Goal: Navigation & Orientation: Go to known website

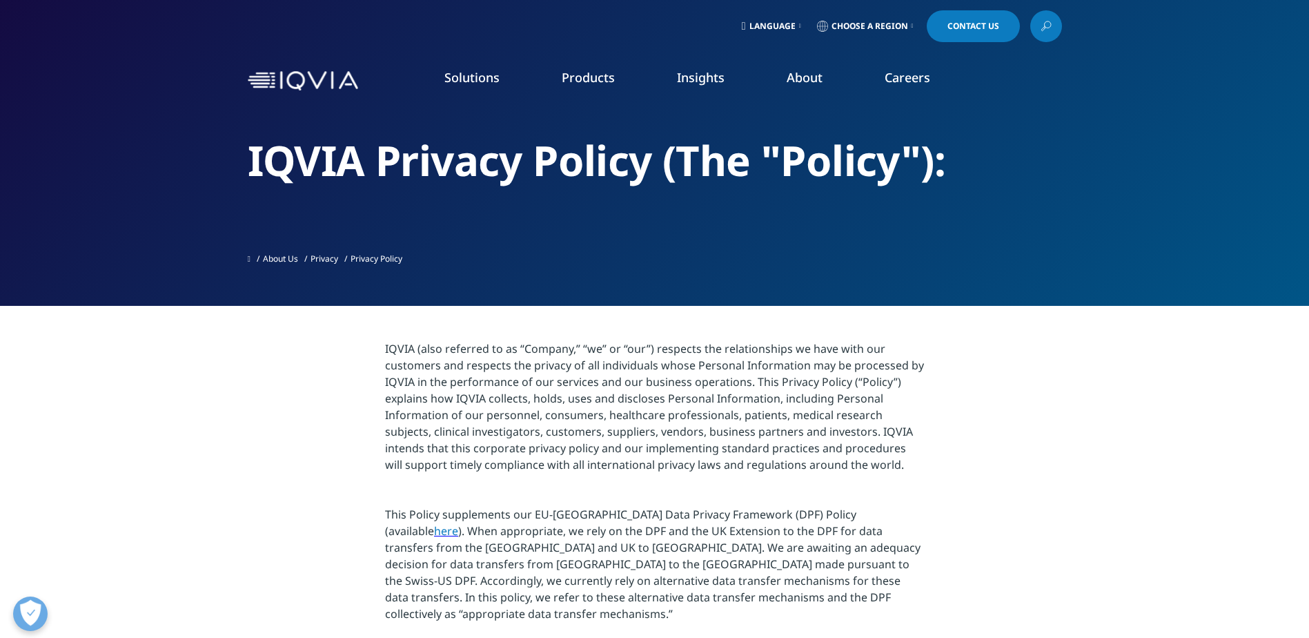
click at [771, 27] on span "Language" at bounding box center [773, 26] width 46 height 11
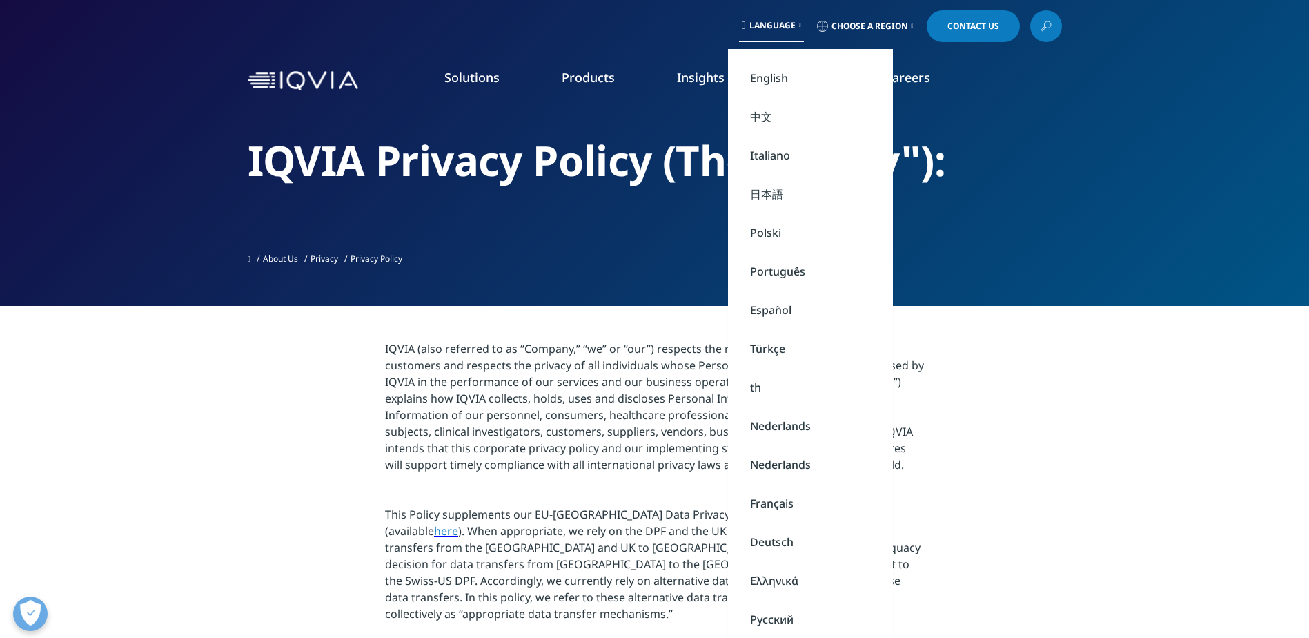
click at [779, 308] on link "Español" at bounding box center [810, 310] width 165 height 39
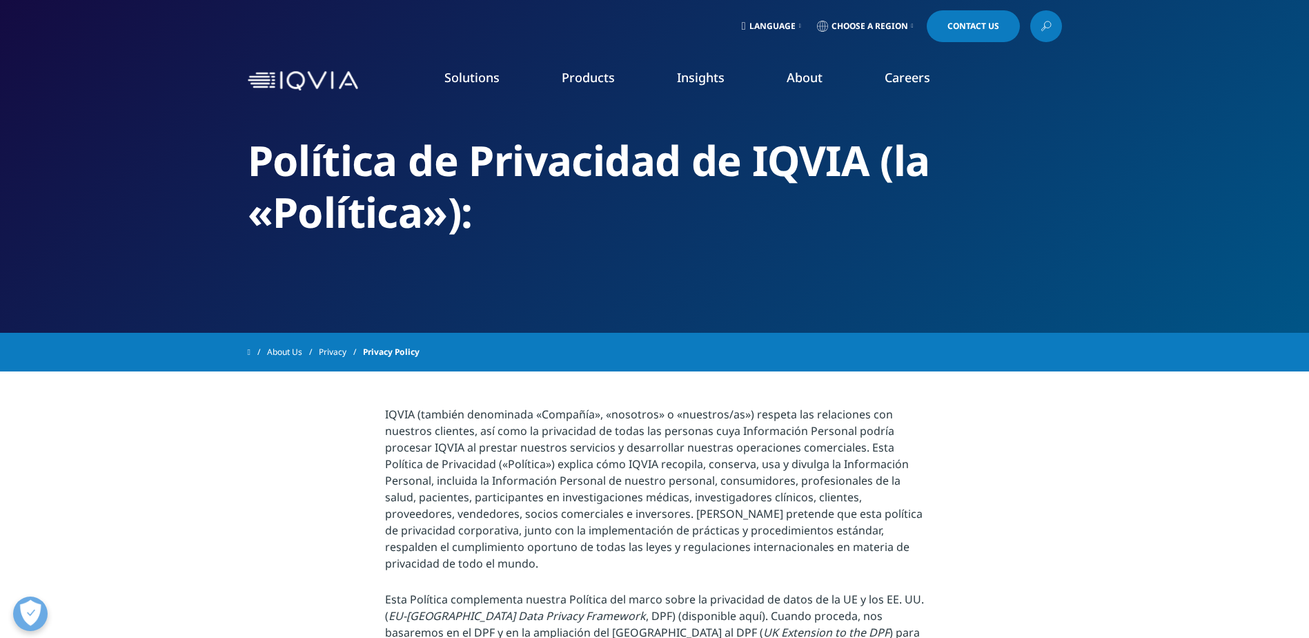
click at [884, 28] on span "Choose a Region" at bounding box center [870, 26] width 77 height 11
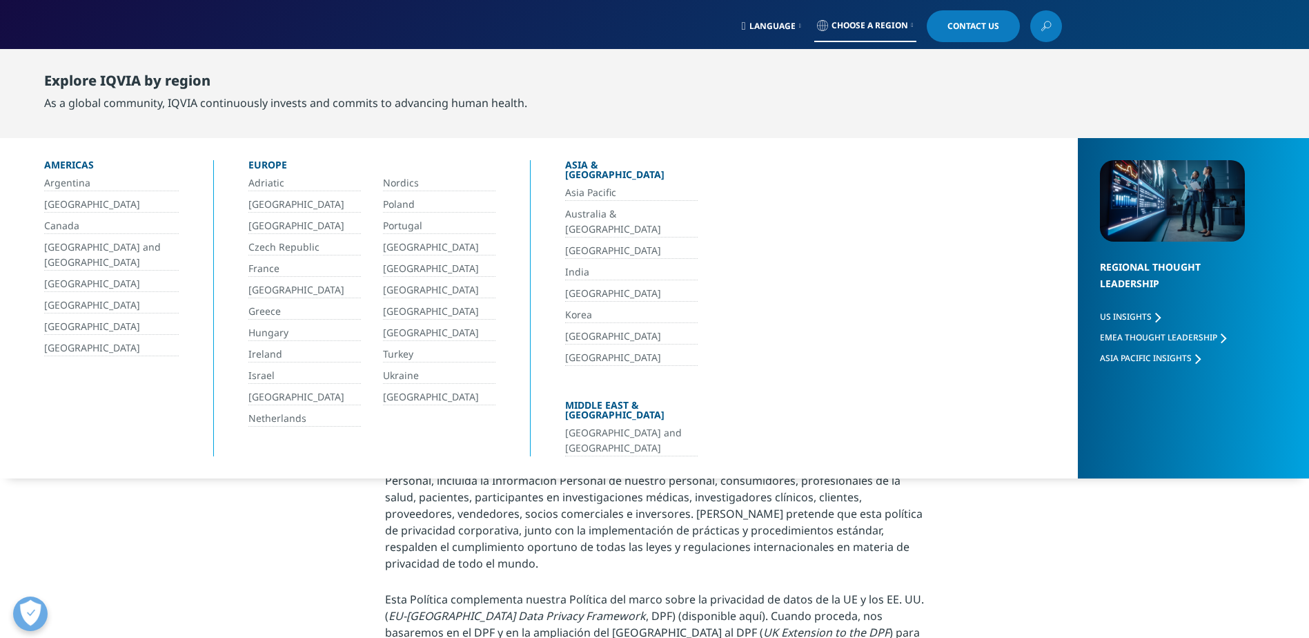
click at [81, 323] on link "[GEOGRAPHIC_DATA]" at bounding box center [111, 327] width 135 height 16
